Goal: Task Accomplishment & Management: Manage account settings

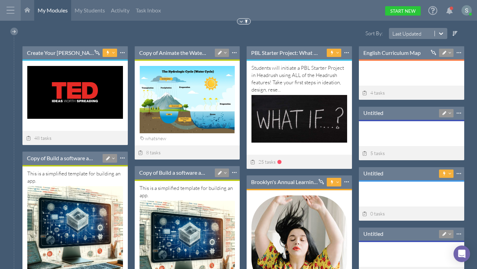
click at [10, 13] on div at bounding box center [10, 10] width 21 height 21
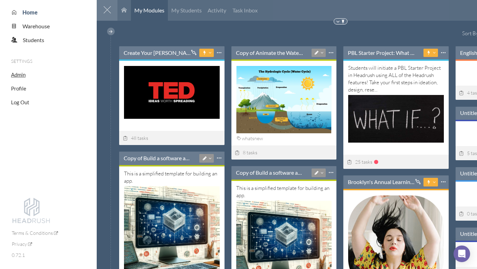
click at [20, 77] on span "Admin" at bounding box center [18, 74] width 14 height 6
select select "20"
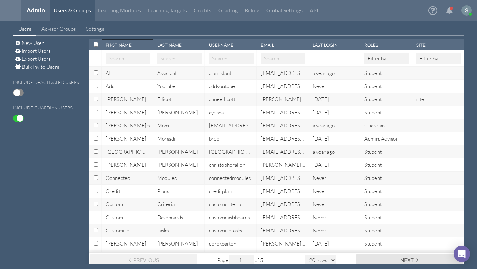
click at [8, 15] on div at bounding box center [10, 10] width 21 height 21
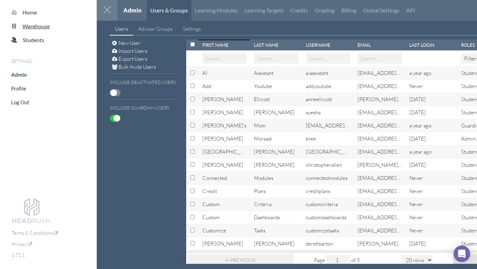
click at [29, 27] on span "Warehouse" at bounding box center [35, 26] width 27 height 7
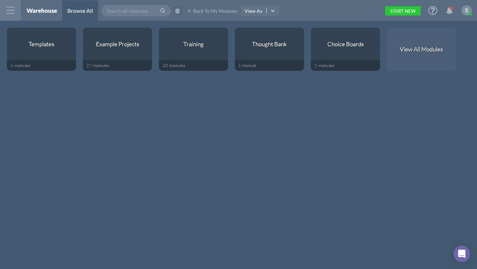
click at [178, 12] on icon at bounding box center [177, 11] width 5 height 6
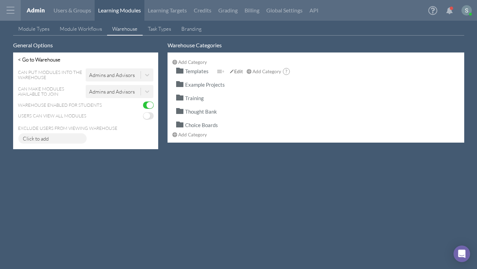
click at [237, 72] on span "Edit" at bounding box center [238, 71] width 9 height 6
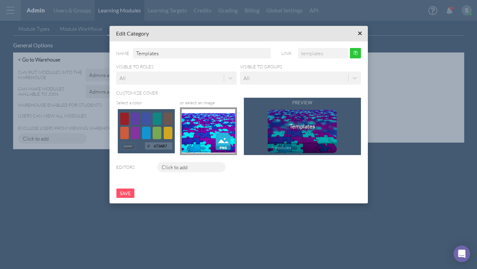
click at [358, 33] on span "×" at bounding box center [359, 33] width 4 height 9
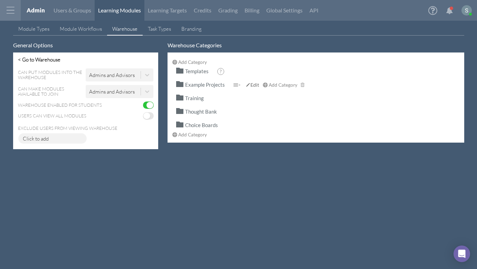
click at [254, 86] on span "Edit" at bounding box center [254, 85] width 9 height 6
